Goal: Transaction & Acquisition: Purchase product/service

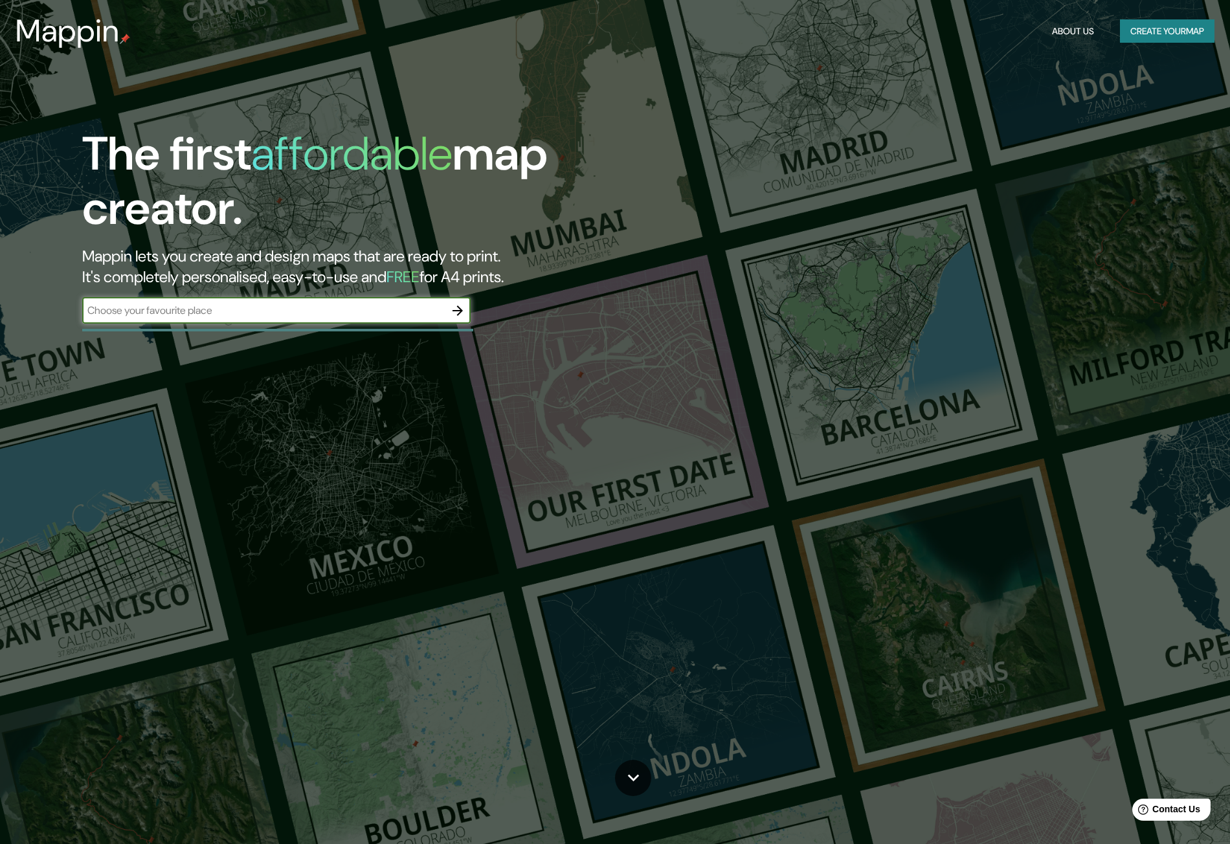
click at [264, 317] on input "text" at bounding box center [263, 310] width 363 height 15
click at [1155, 32] on button "Create your map" at bounding box center [1167, 31] width 95 height 24
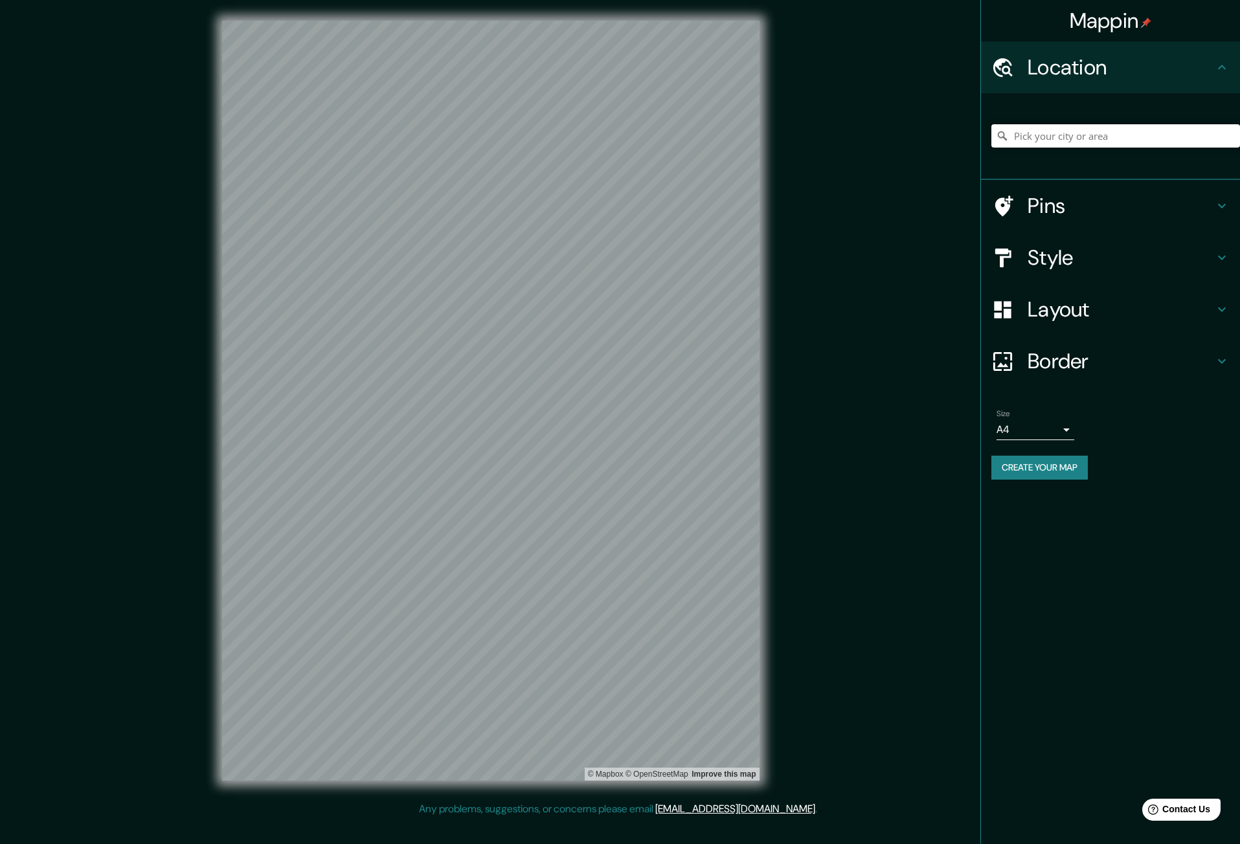
click at [1096, 140] on input "Pick your city or area" at bounding box center [1115, 135] width 249 height 23
click at [1067, 135] on input "Pick your city or area" at bounding box center [1115, 135] width 249 height 23
paste input "[PERSON_NAME] [PERSON_NAME] 178"
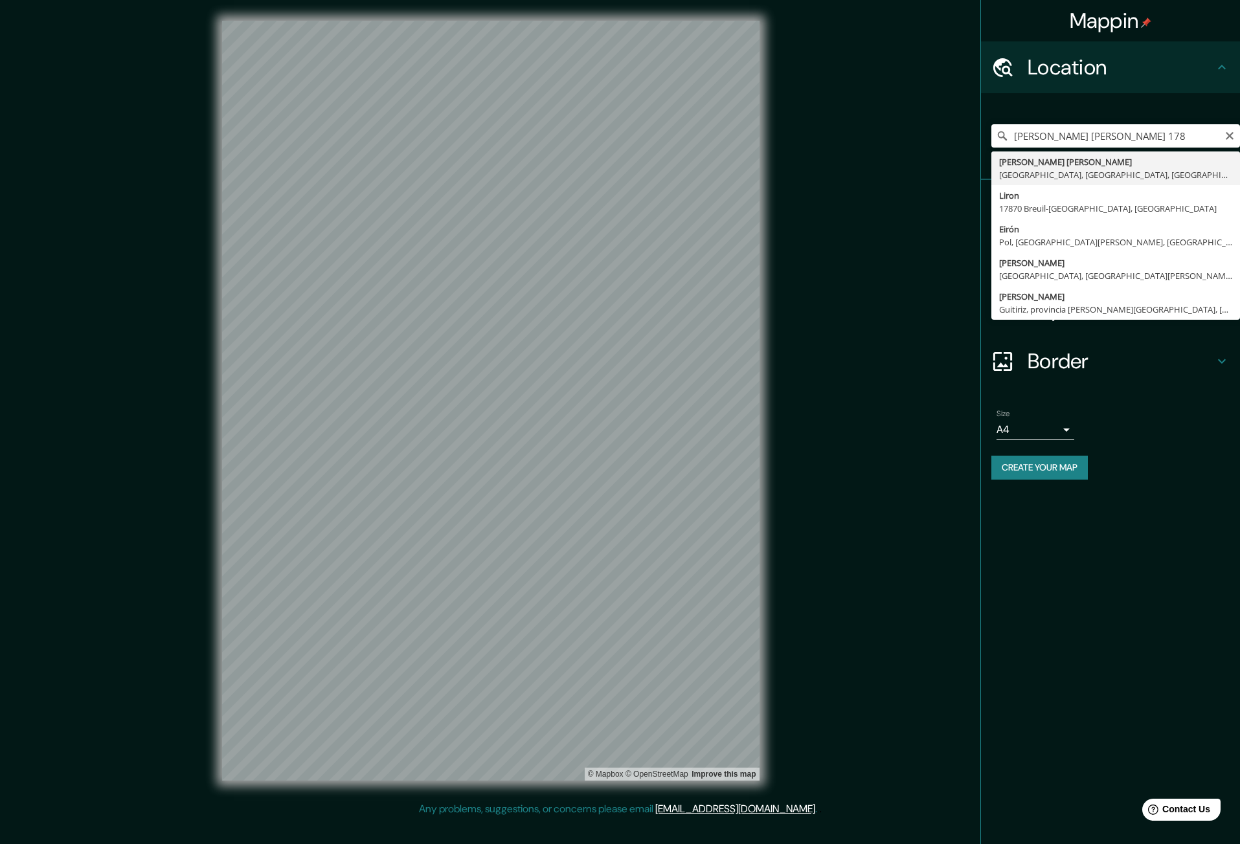
type input "[PERSON_NAME] Luyo, [GEOGRAPHIC_DATA], [GEOGRAPHIC_DATA], [GEOGRAPHIC_DATA]"
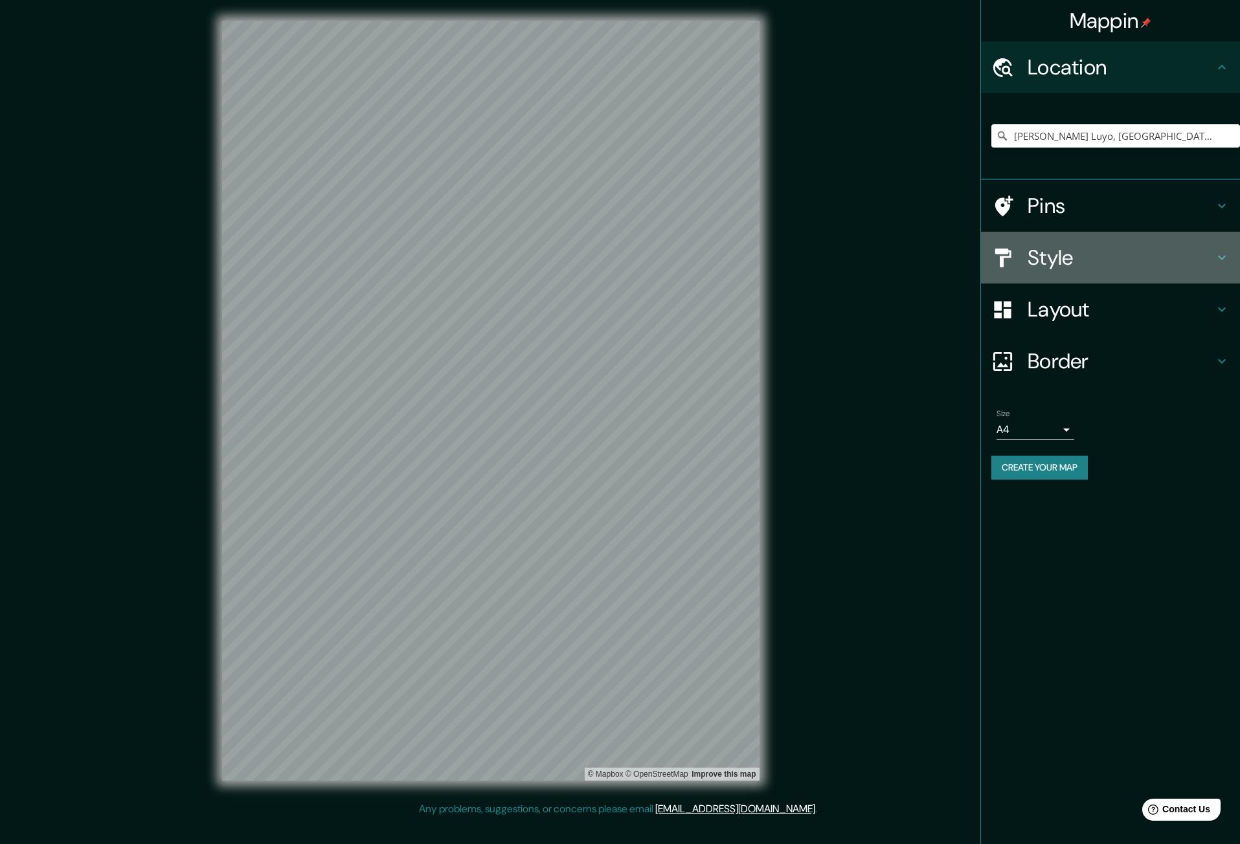
click at [1047, 261] on h4 "Style" at bounding box center [1121, 258] width 187 height 26
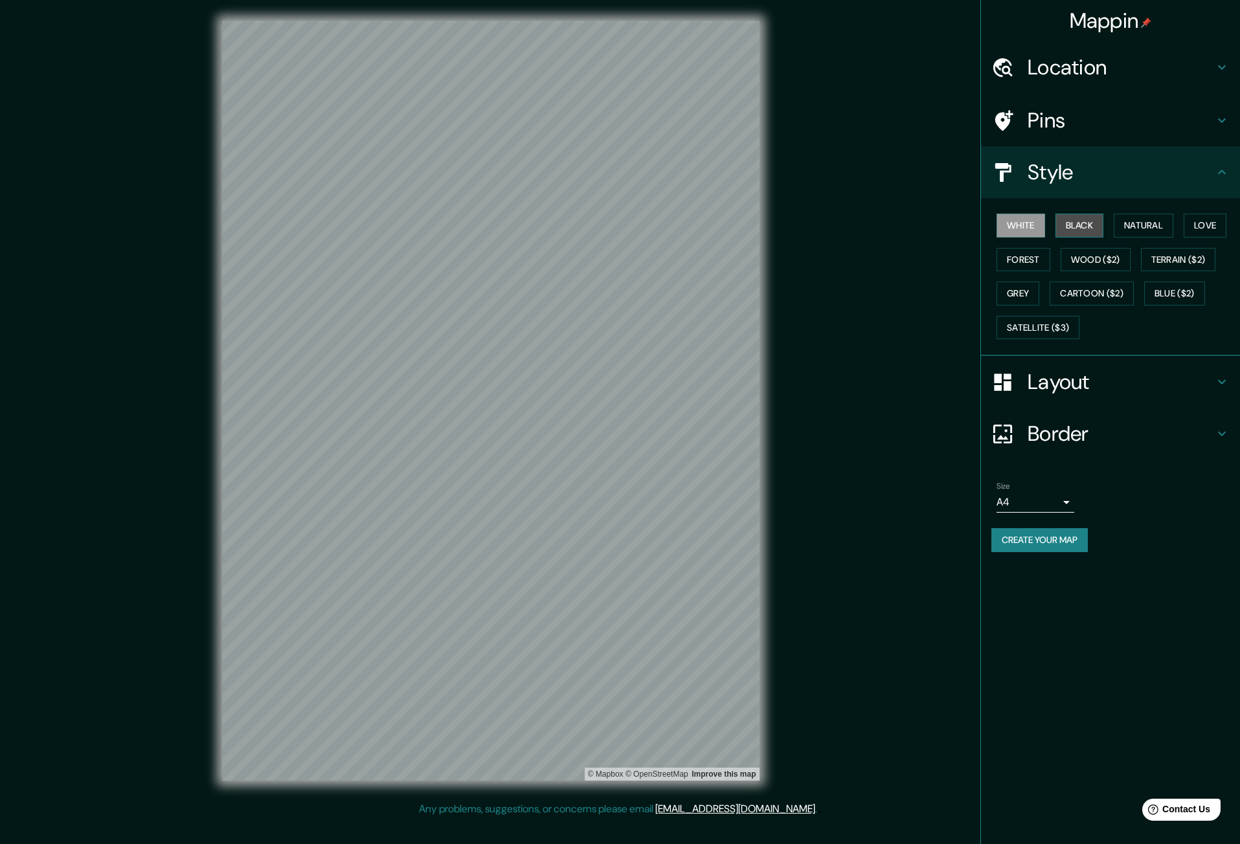
click at [1089, 224] on button "Black" at bounding box center [1080, 226] width 49 height 24
click at [1143, 223] on button "Natural" at bounding box center [1144, 226] width 60 height 24
click at [1067, 225] on button "Black" at bounding box center [1080, 226] width 49 height 24
click at [1017, 225] on button "White" at bounding box center [1021, 226] width 49 height 24
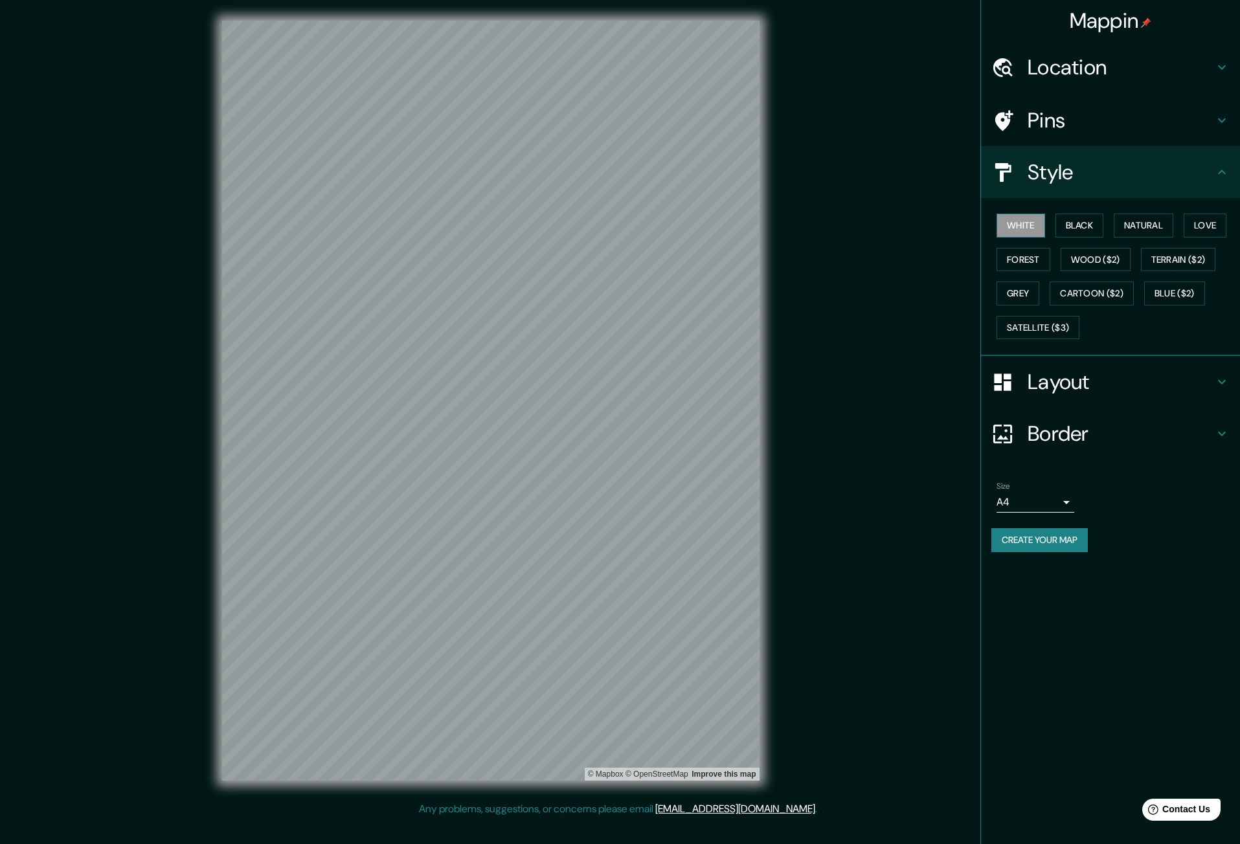
click at [1017, 225] on button "White" at bounding box center [1021, 226] width 49 height 24
click at [1077, 229] on button "Black" at bounding box center [1080, 226] width 49 height 24
click at [1173, 231] on button "Natural" at bounding box center [1144, 226] width 60 height 24
click at [1067, 507] on body "Mappin Location [PERSON_NAME] Luyo, [GEOGRAPHIC_DATA], [GEOGRAPHIC_DATA], [GEOG…" at bounding box center [620, 422] width 1240 height 844
click at [1035, 574] on li "A1 ($2.50)" at bounding box center [1036, 576] width 78 height 23
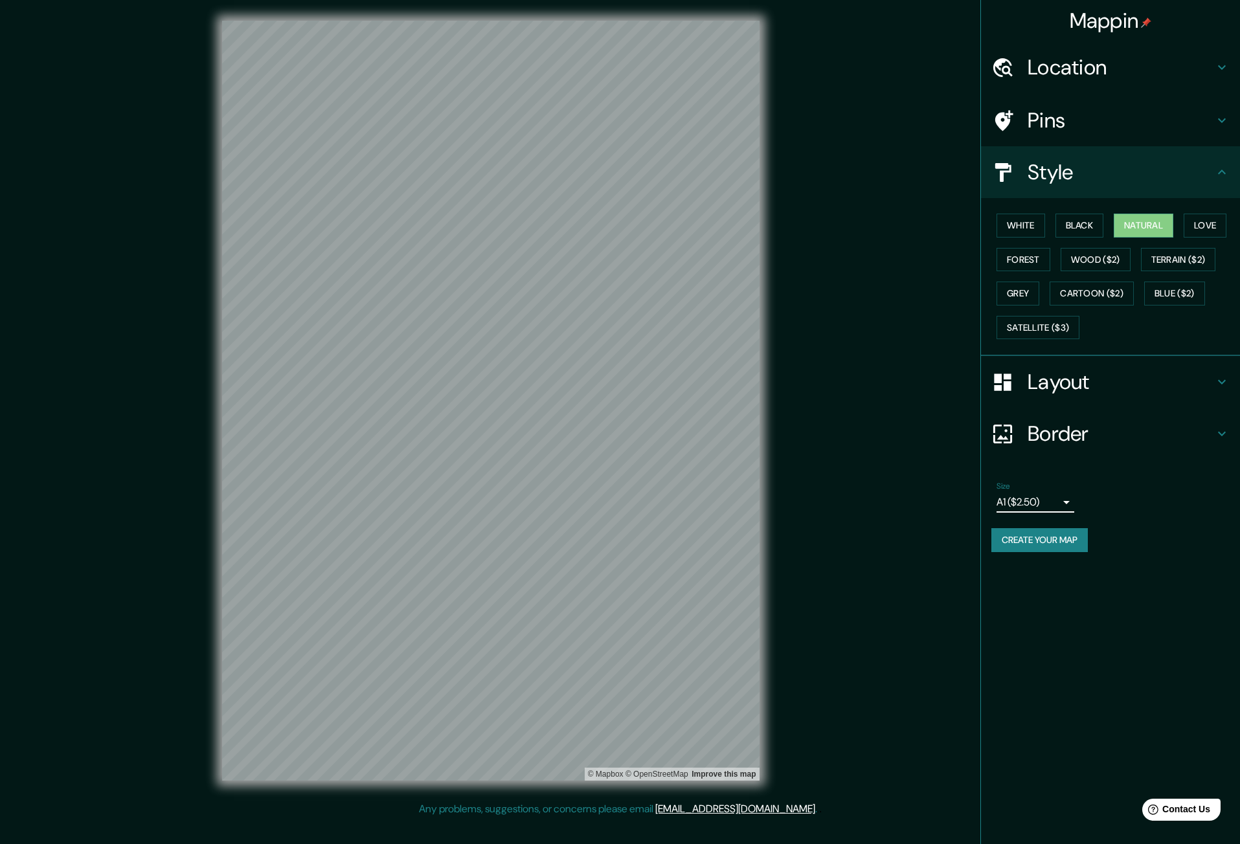
click at [878, 532] on div "Mappin Location [PERSON_NAME] Luyo, [GEOGRAPHIC_DATA], [GEOGRAPHIC_DATA], [GEOG…" at bounding box center [620, 411] width 1240 height 822
click at [1039, 503] on body "Mappin Location [PERSON_NAME] Luyo, [GEOGRAPHIC_DATA], [GEOGRAPHIC_DATA], [GEOG…" at bounding box center [620, 422] width 1240 height 844
click at [1034, 552] on li "A3" at bounding box center [1036, 552] width 78 height 23
click at [1131, 270] on button "Wood ($2)" at bounding box center [1096, 260] width 70 height 24
click at [1162, 264] on button "Terrain ($2)" at bounding box center [1178, 260] width 75 height 24
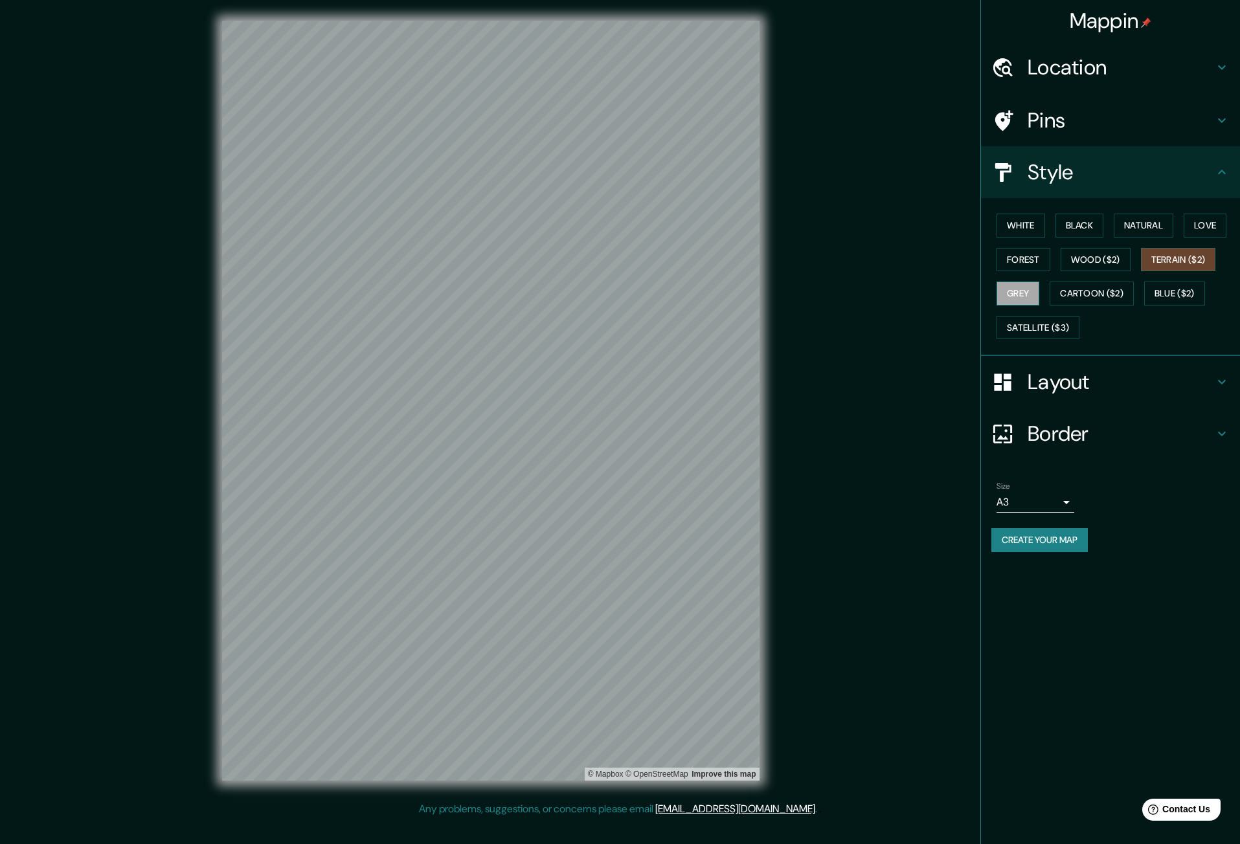
click at [1015, 293] on button "Grey" at bounding box center [1018, 294] width 43 height 24
click at [1088, 302] on button "Cartoon ($2)" at bounding box center [1092, 294] width 84 height 24
click at [1175, 298] on button "Blue ($2)" at bounding box center [1174, 294] width 61 height 24
click at [1048, 332] on button "Satellite ($3)" at bounding box center [1038, 328] width 83 height 24
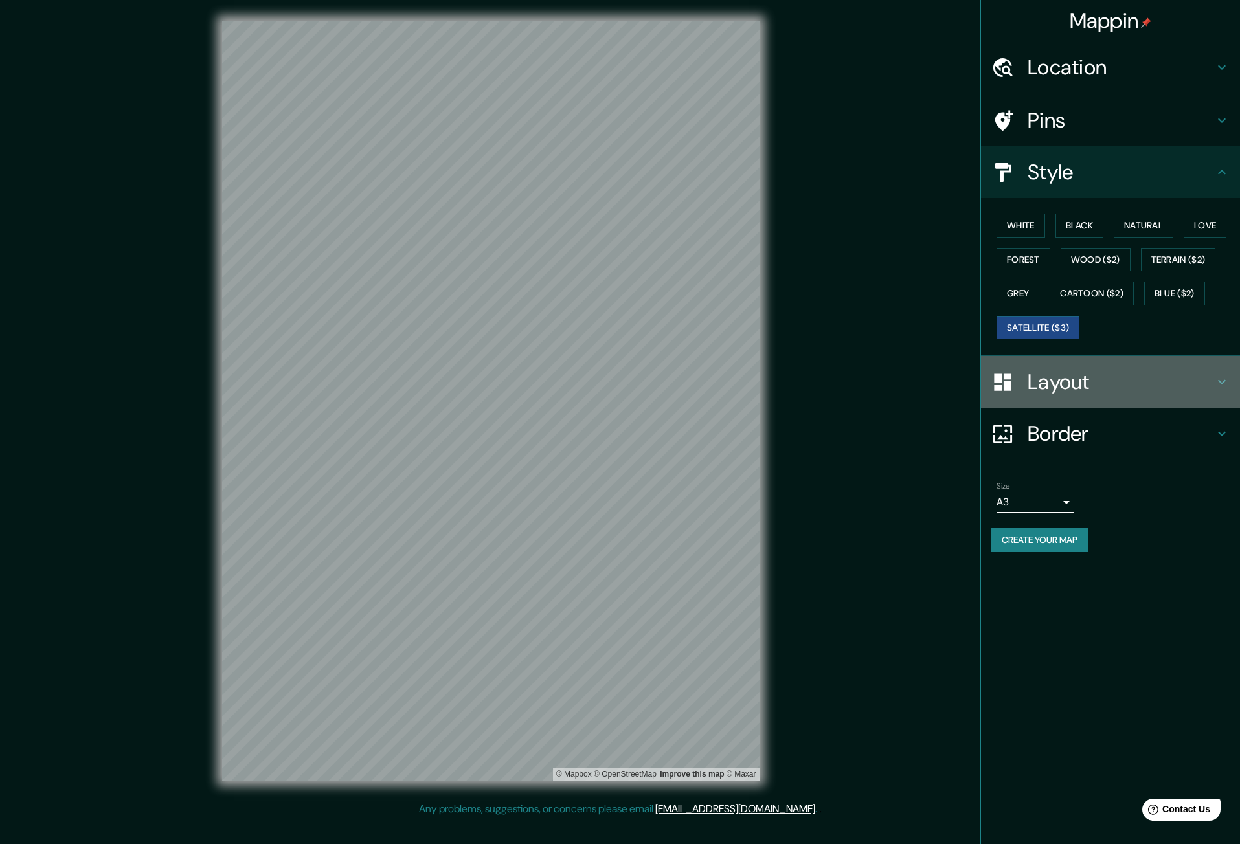
click at [1061, 383] on h4 "Layout" at bounding box center [1121, 382] width 187 height 26
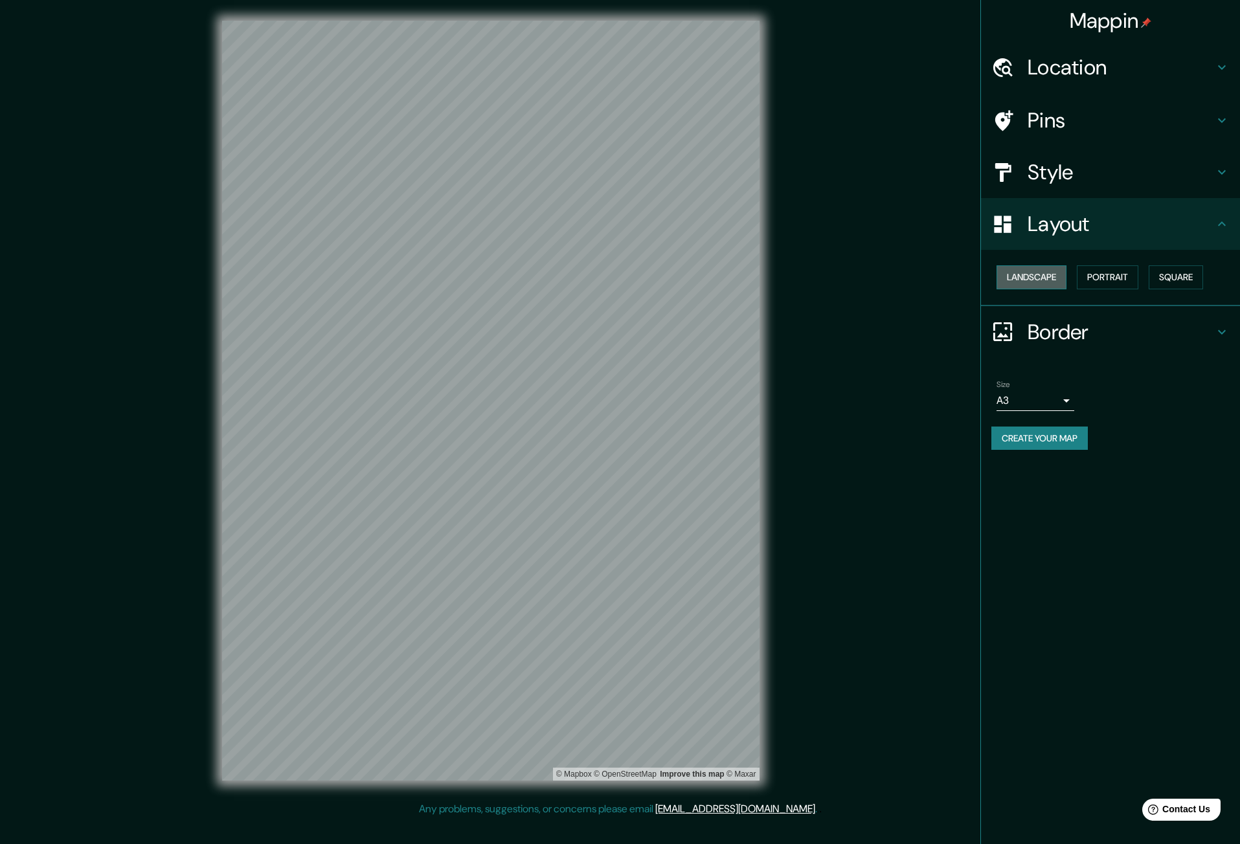
click at [1035, 281] on button "Landscape" at bounding box center [1032, 278] width 70 height 24
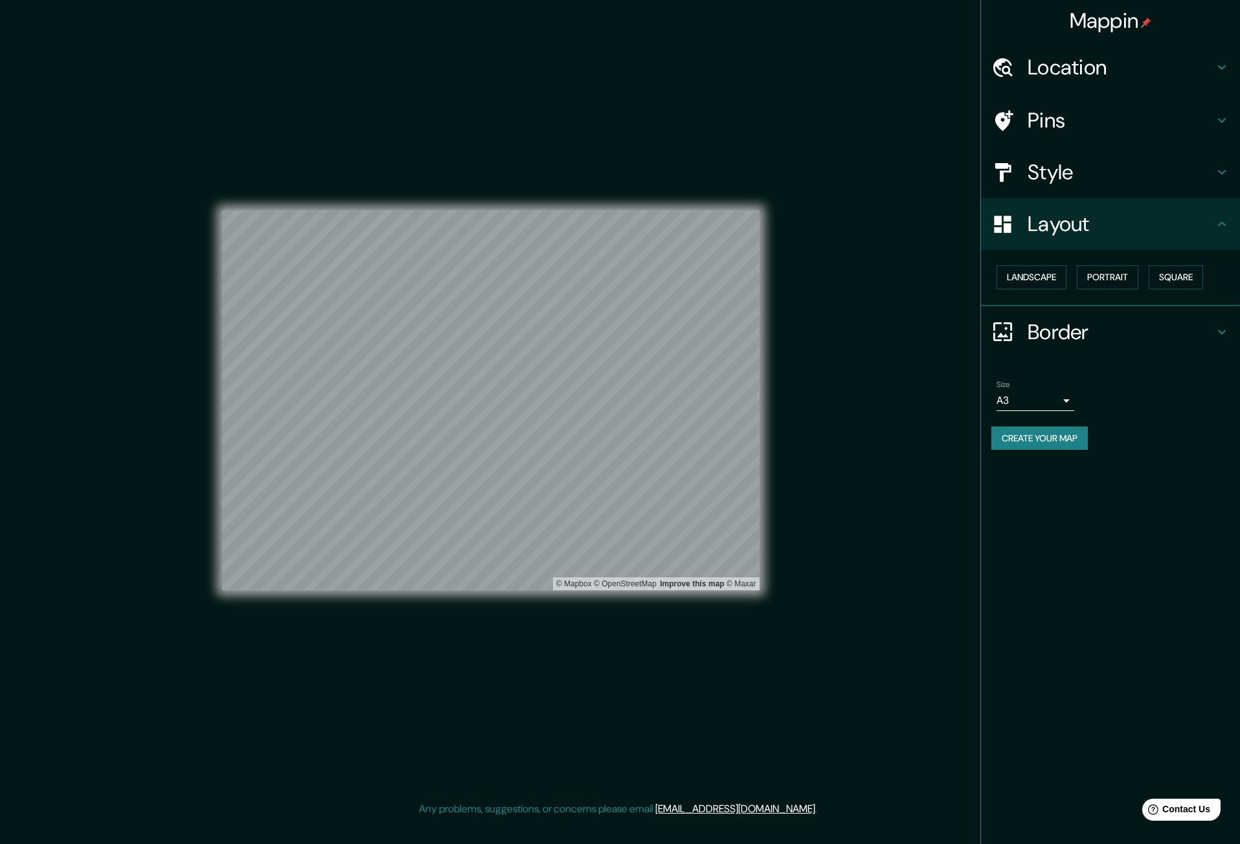
click at [1066, 396] on body "Mappin Location [PERSON_NAME] [GEOGRAPHIC_DATA], [GEOGRAPHIC_DATA], [GEOGRAPHIC…" at bounding box center [620, 422] width 1240 height 844
click at [1035, 481] on li "A1 ($2.50)" at bounding box center [1036, 474] width 78 height 23
type input "a3"
click at [1127, 279] on button "Portrait" at bounding box center [1108, 278] width 62 height 24
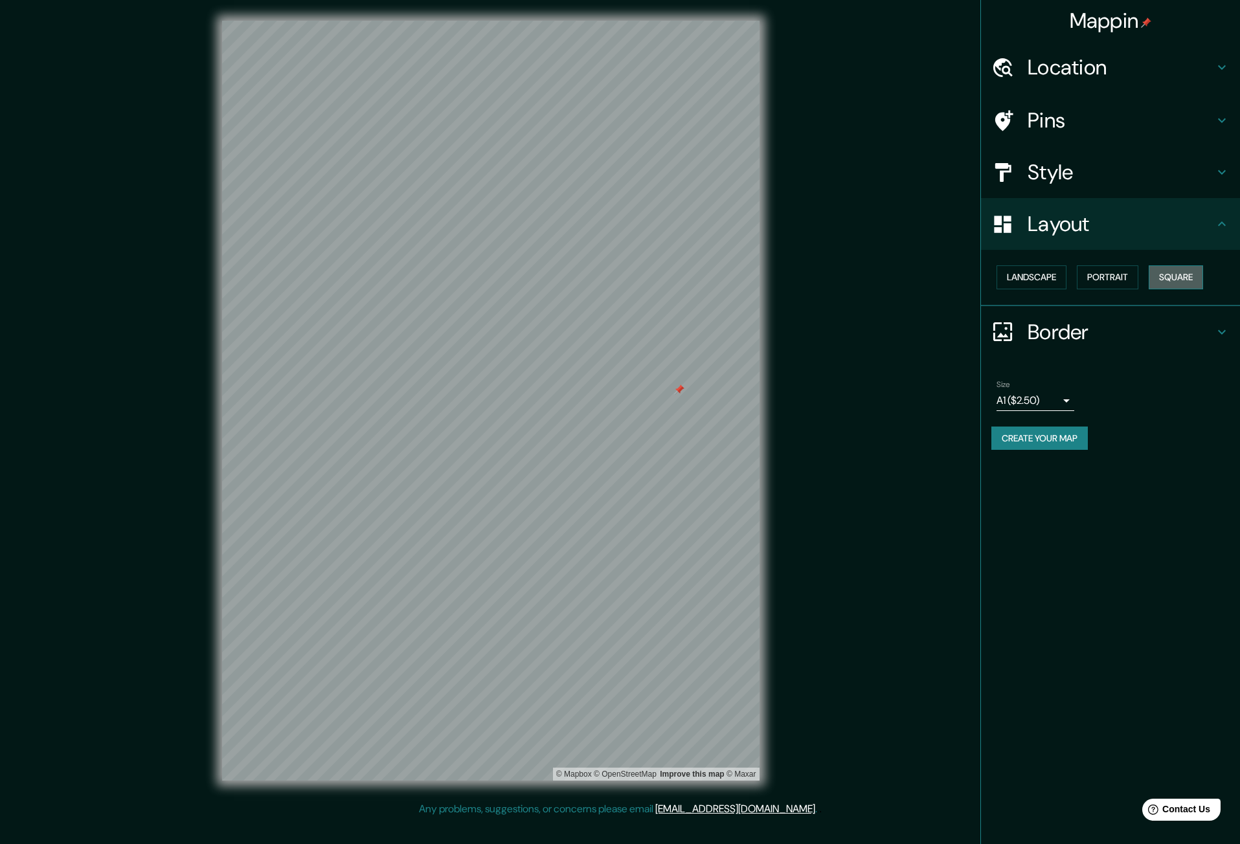
click at [1171, 275] on button "Square" at bounding box center [1176, 278] width 54 height 24
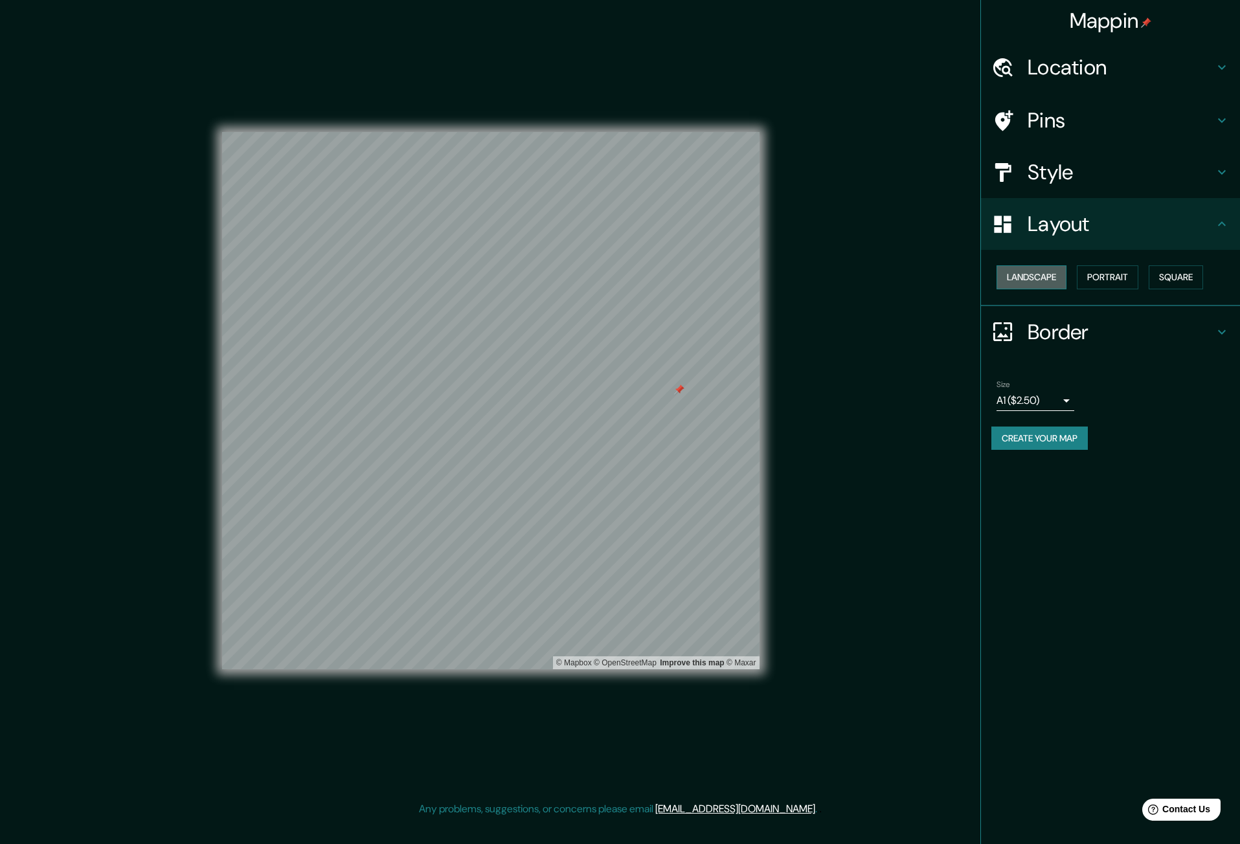
click at [1050, 282] on button "Landscape" at bounding box center [1032, 278] width 70 height 24
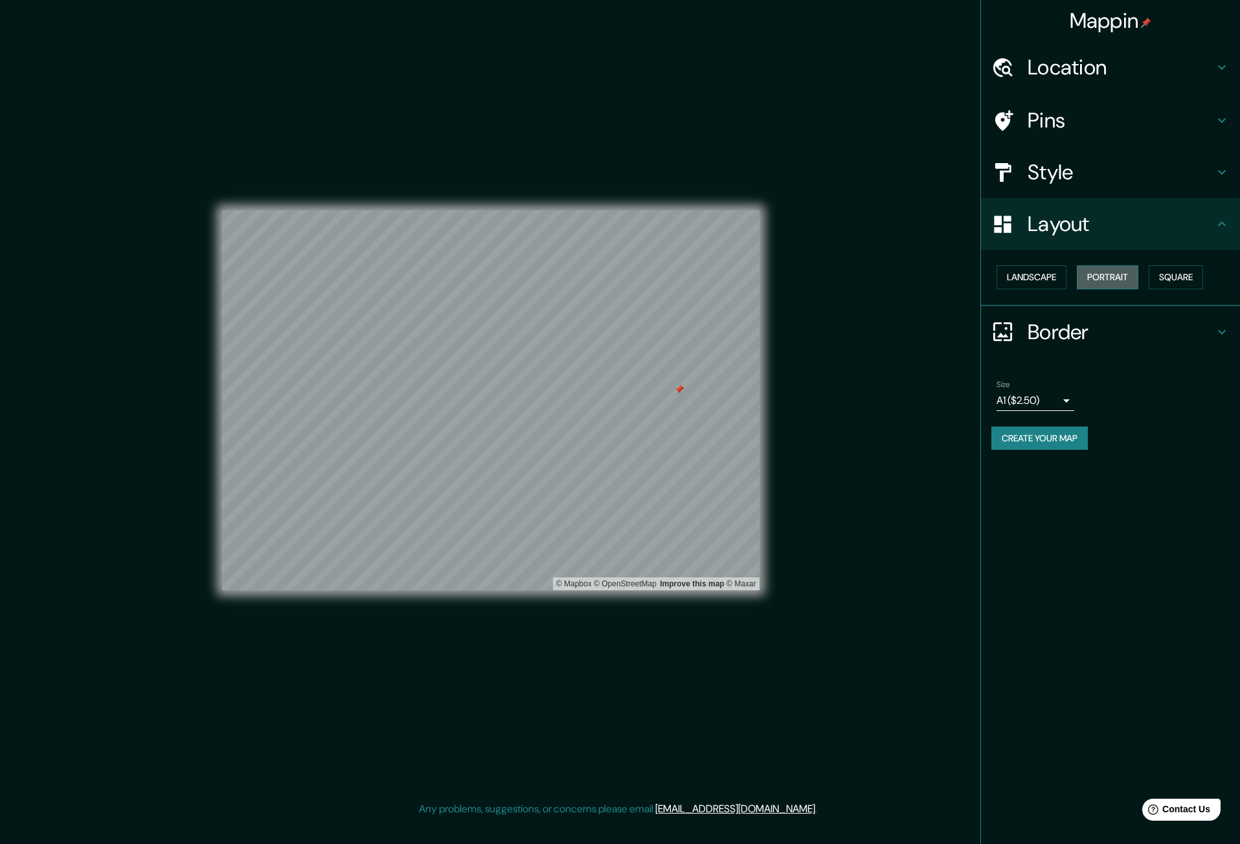
click at [1114, 280] on button "Portrait" at bounding box center [1108, 278] width 62 height 24
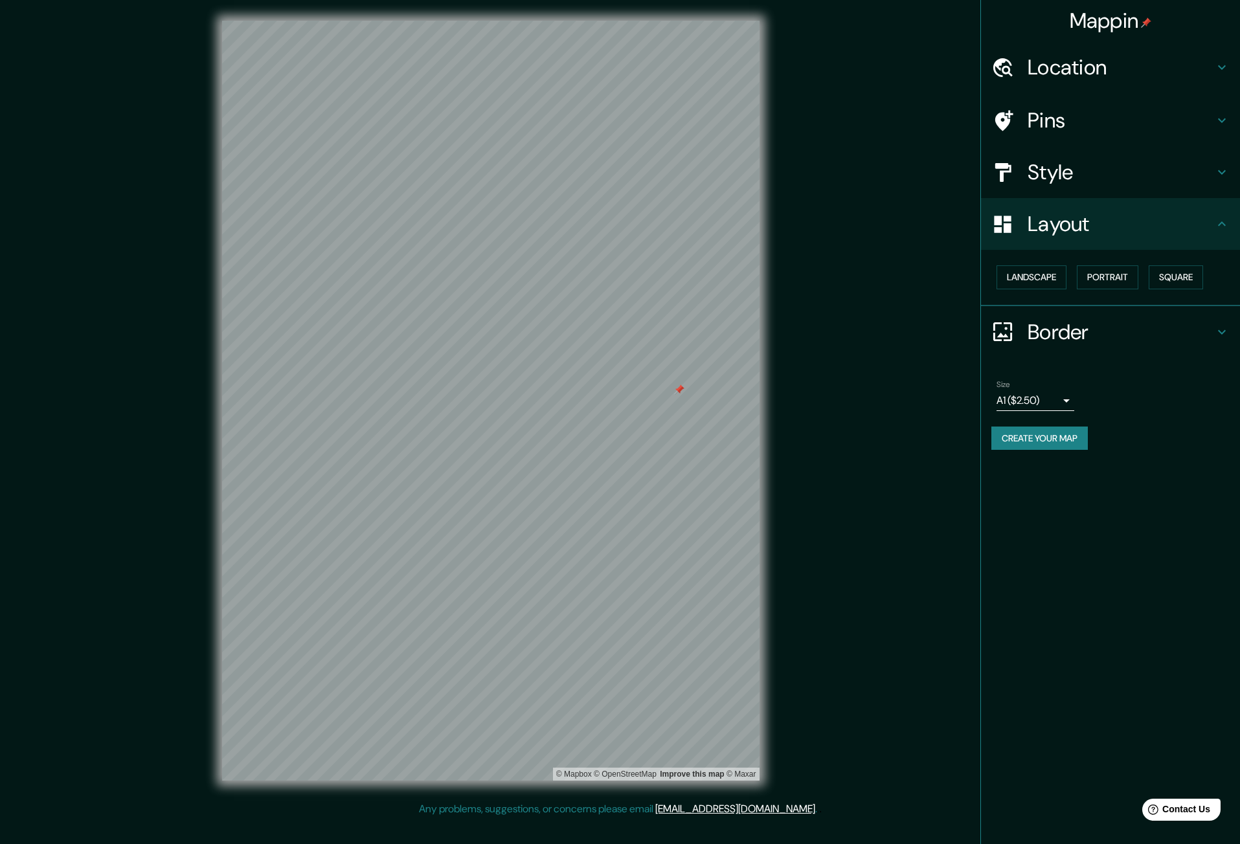
click at [1069, 132] on h4 "Pins" at bounding box center [1121, 121] width 187 height 26
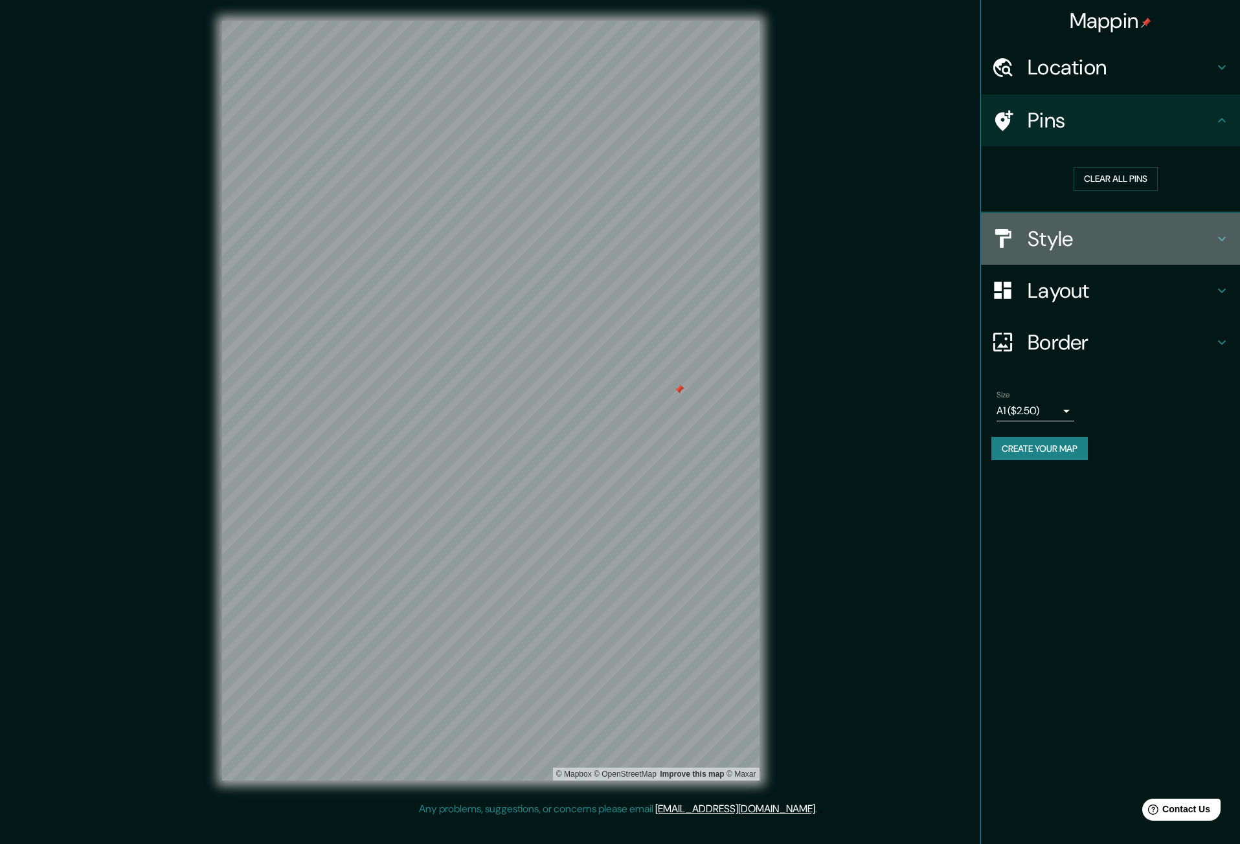
click at [1054, 253] on div "Style" at bounding box center [1110, 239] width 259 height 52
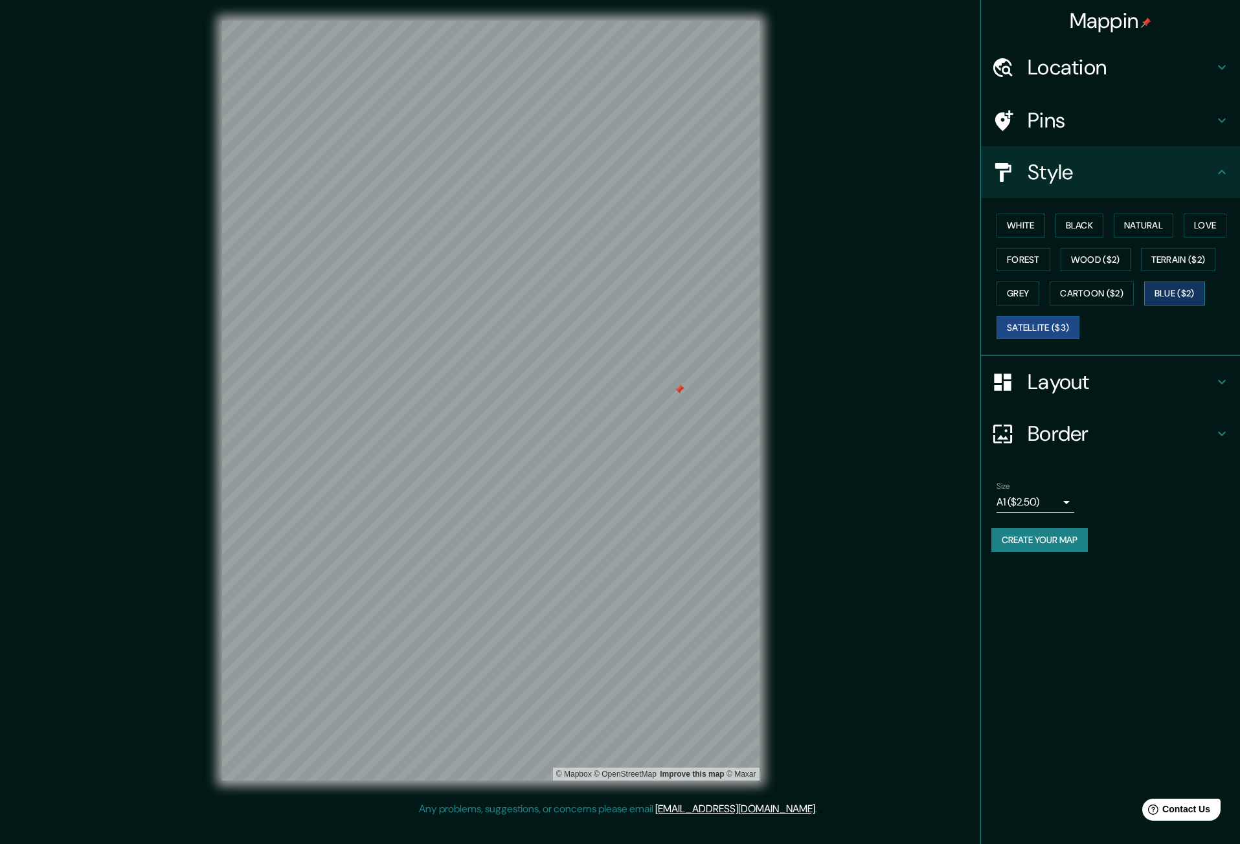
click at [1156, 287] on button "Blue ($2)" at bounding box center [1174, 294] width 61 height 24
click at [1124, 291] on button "Cartoon ($2)" at bounding box center [1092, 294] width 84 height 24
click at [1058, 319] on button "Satellite ($3)" at bounding box center [1038, 328] width 83 height 24
click at [1020, 227] on button "White" at bounding box center [1021, 226] width 49 height 24
click at [1080, 229] on button "Black" at bounding box center [1080, 226] width 49 height 24
